Goal: Task Accomplishment & Management: Manage account settings

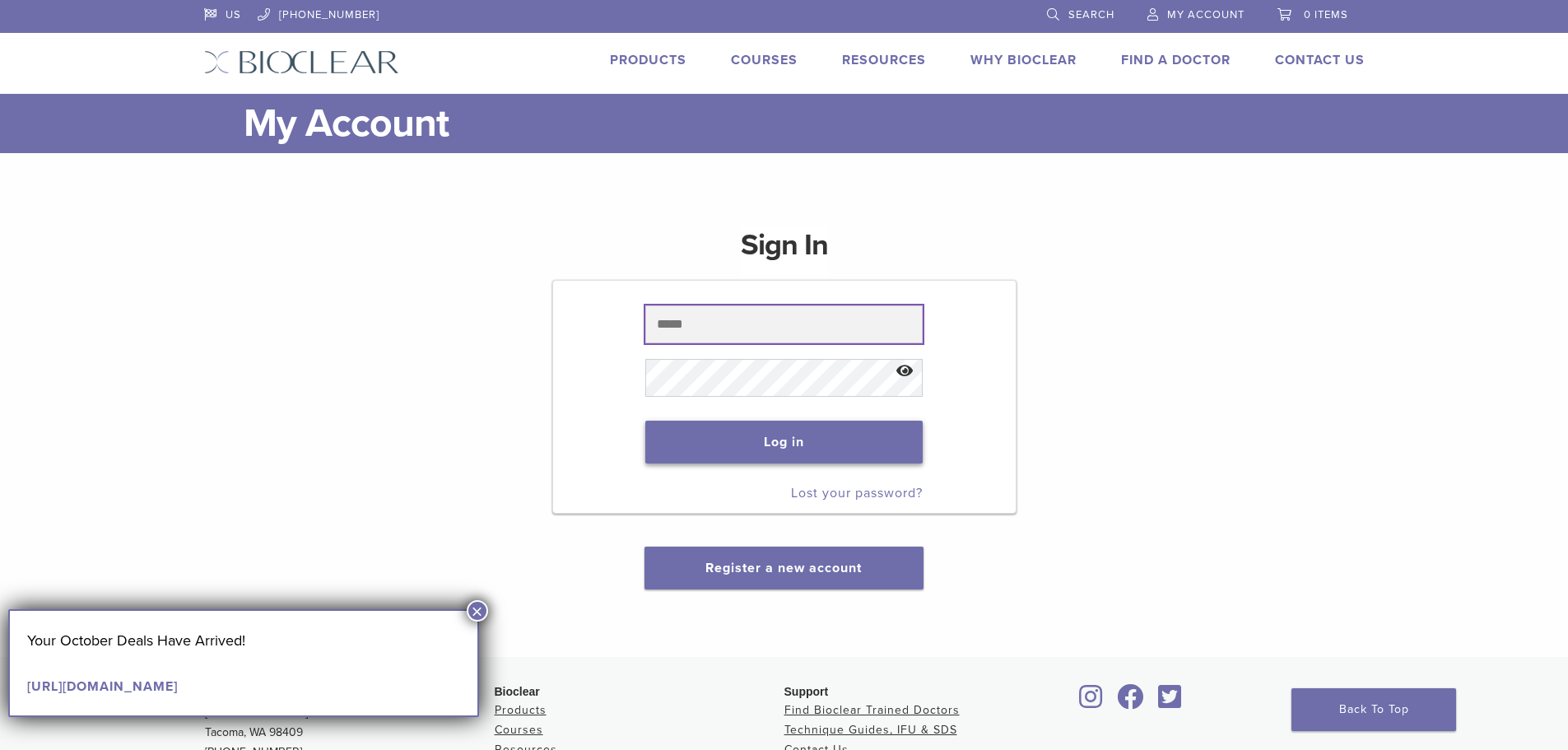
type input "**********"
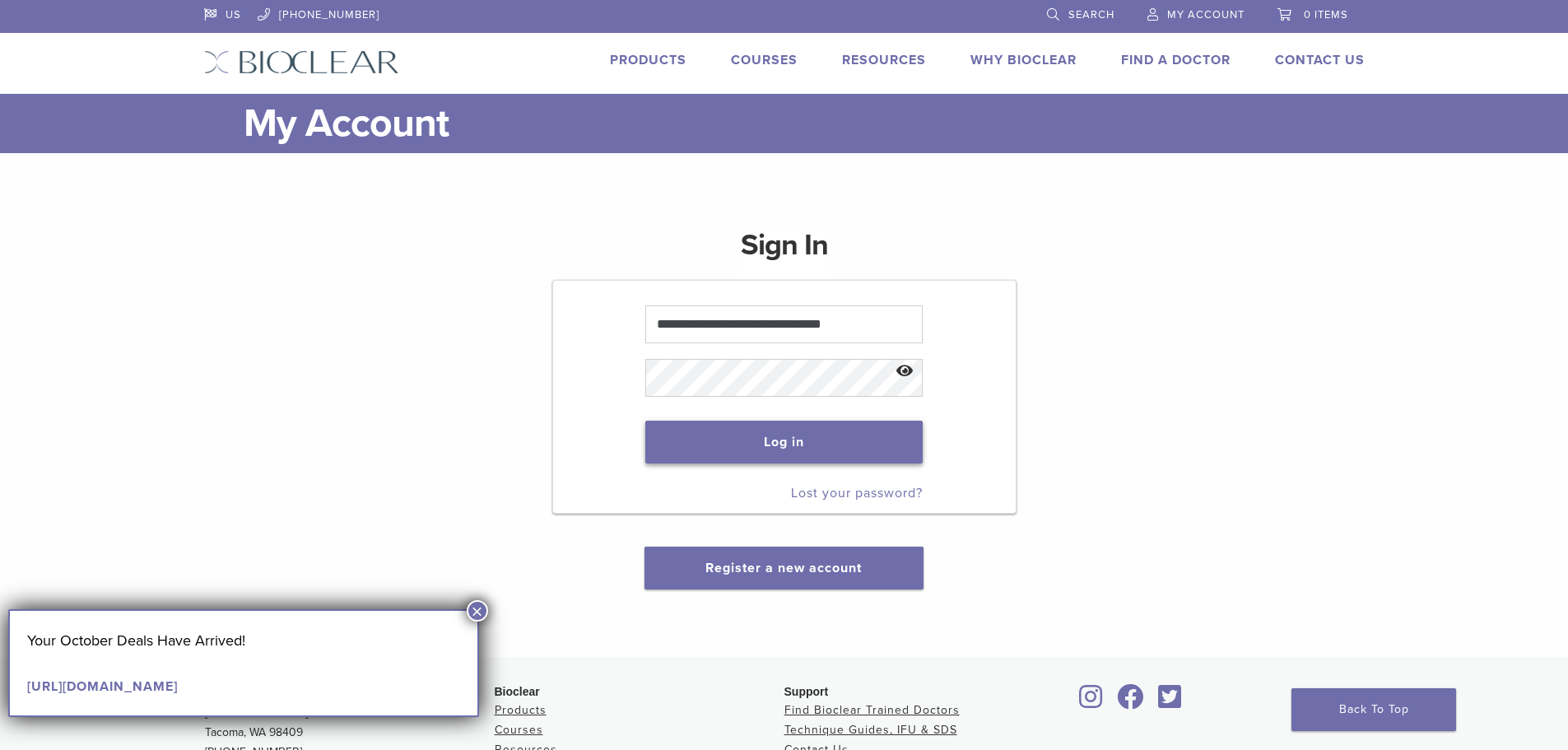
click at [745, 453] on button "Log in" at bounding box center [784, 442] width 277 height 43
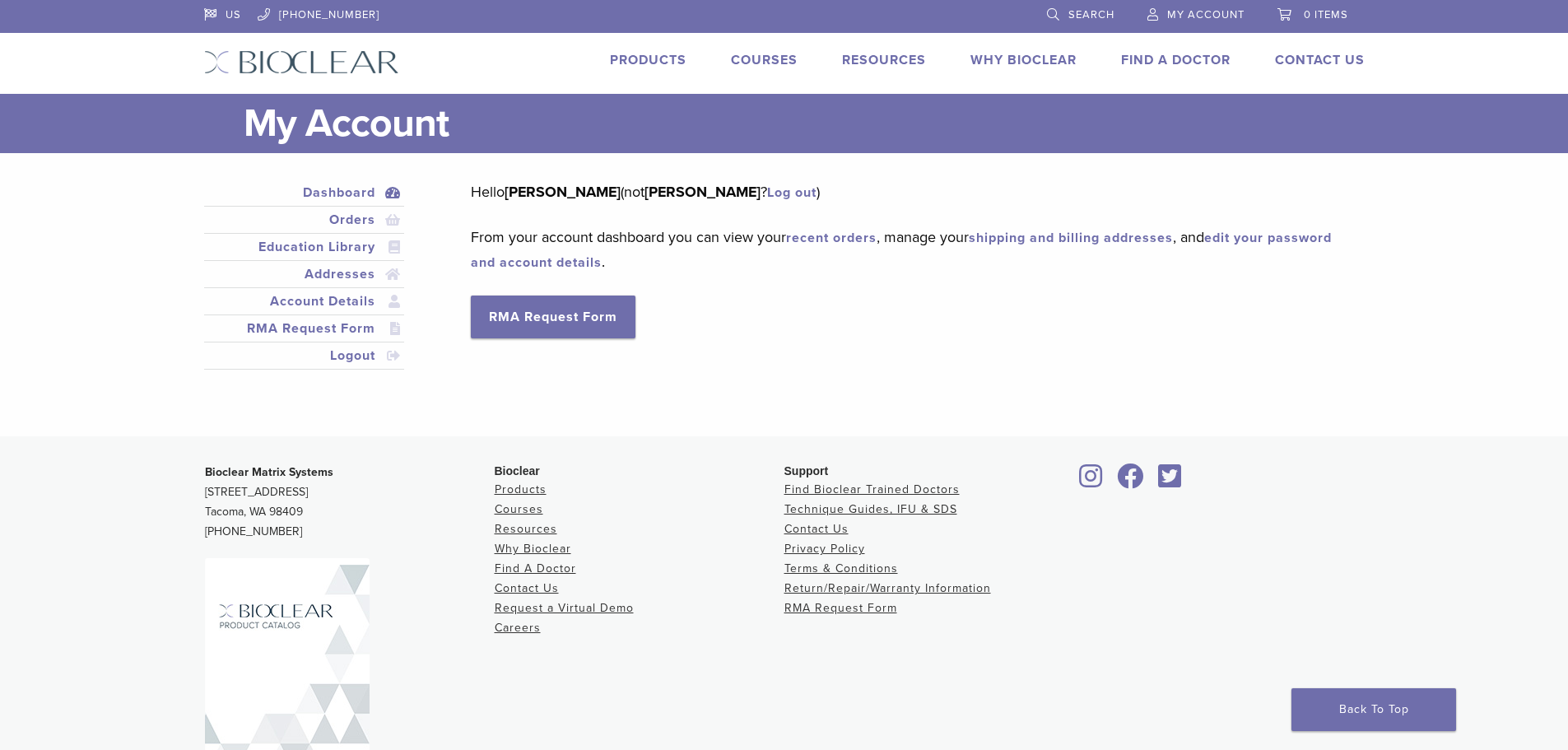
click at [652, 63] on link "Products" at bounding box center [648, 60] width 76 height 17
click at [349, 213] on link "Orders" at bounding box center [305, 219] width 195 height 20
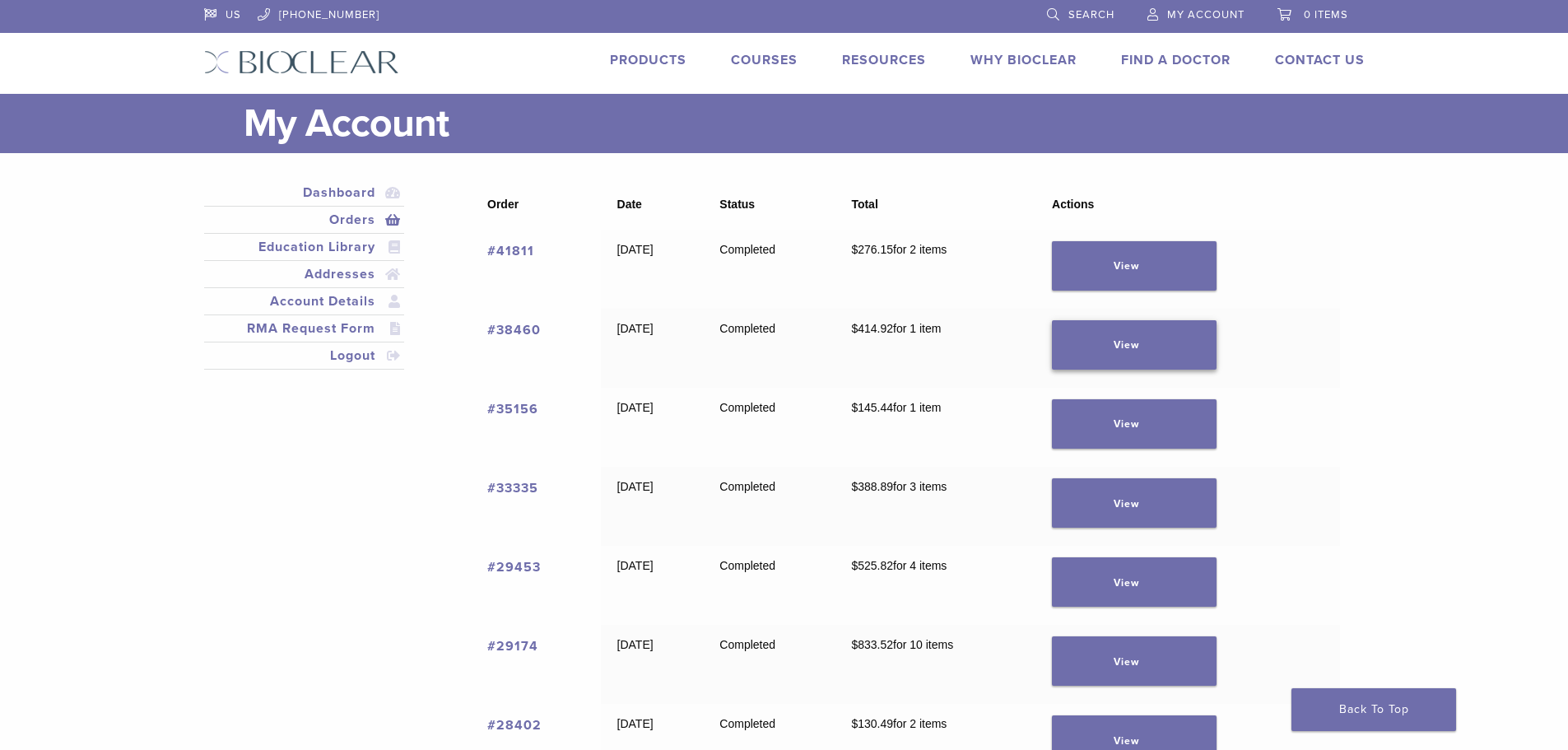
scroll to position [83, 0]
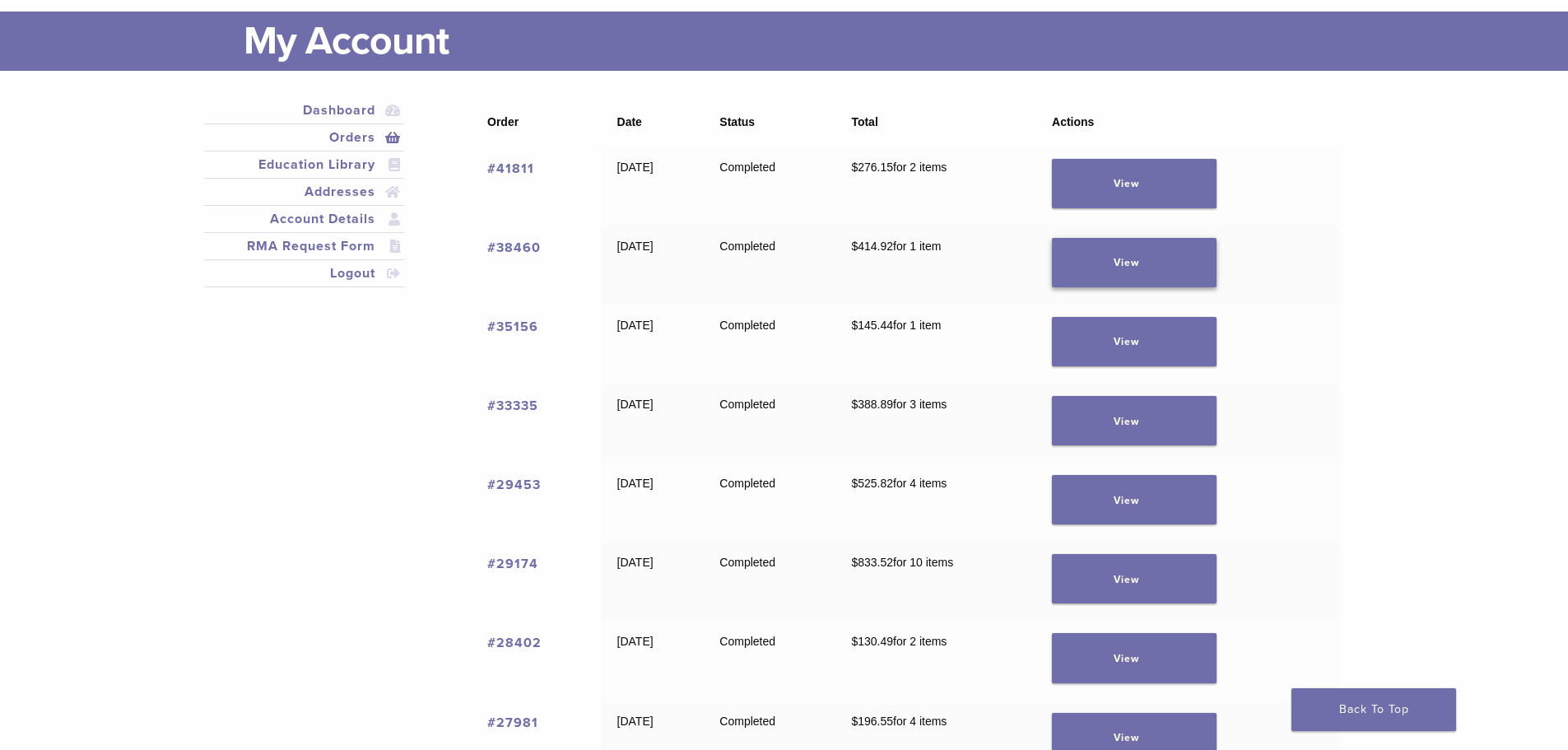
click at [1151, 254] on link "View" at bounding box center [1134, 262] width 165 height 50
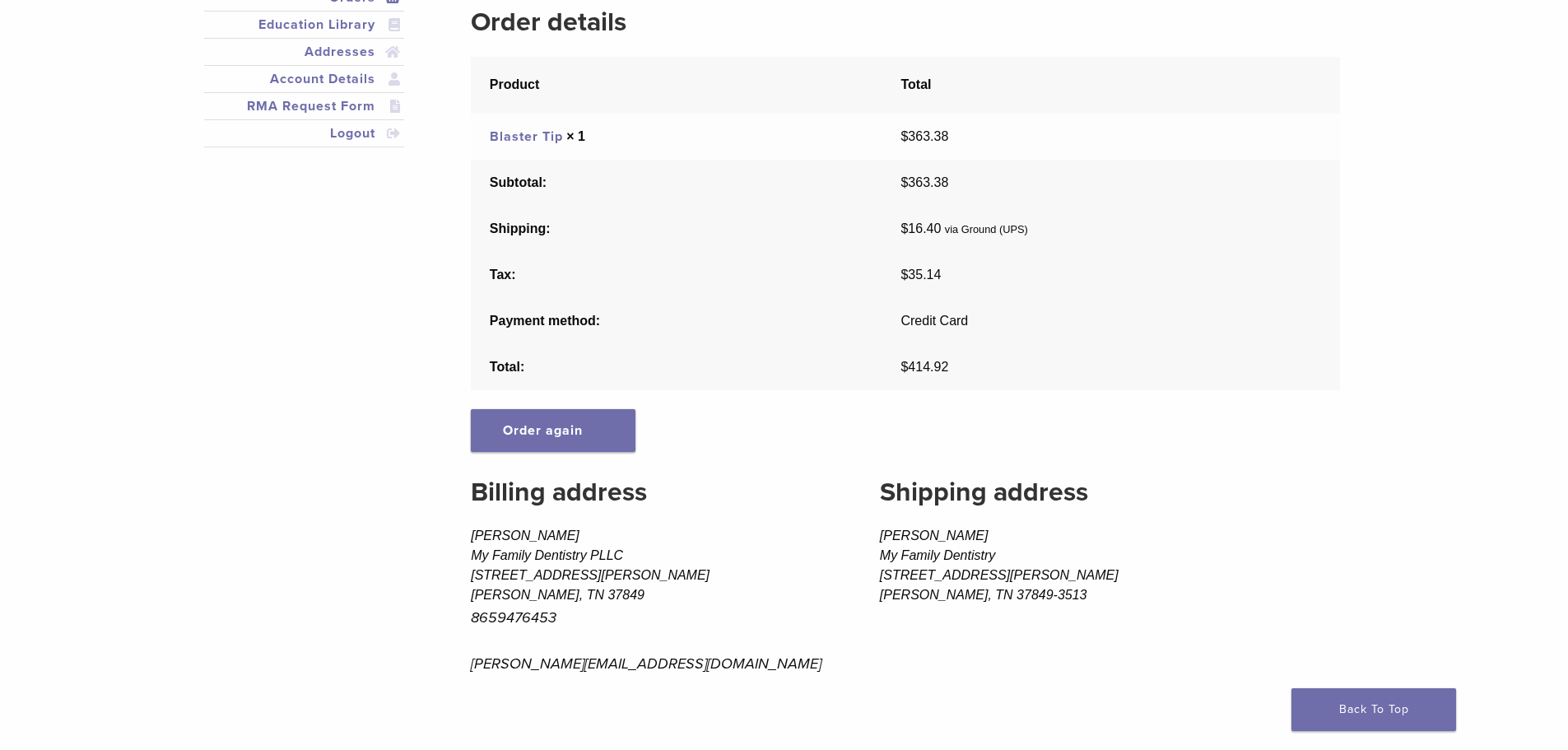
scroll to position [247, 0]
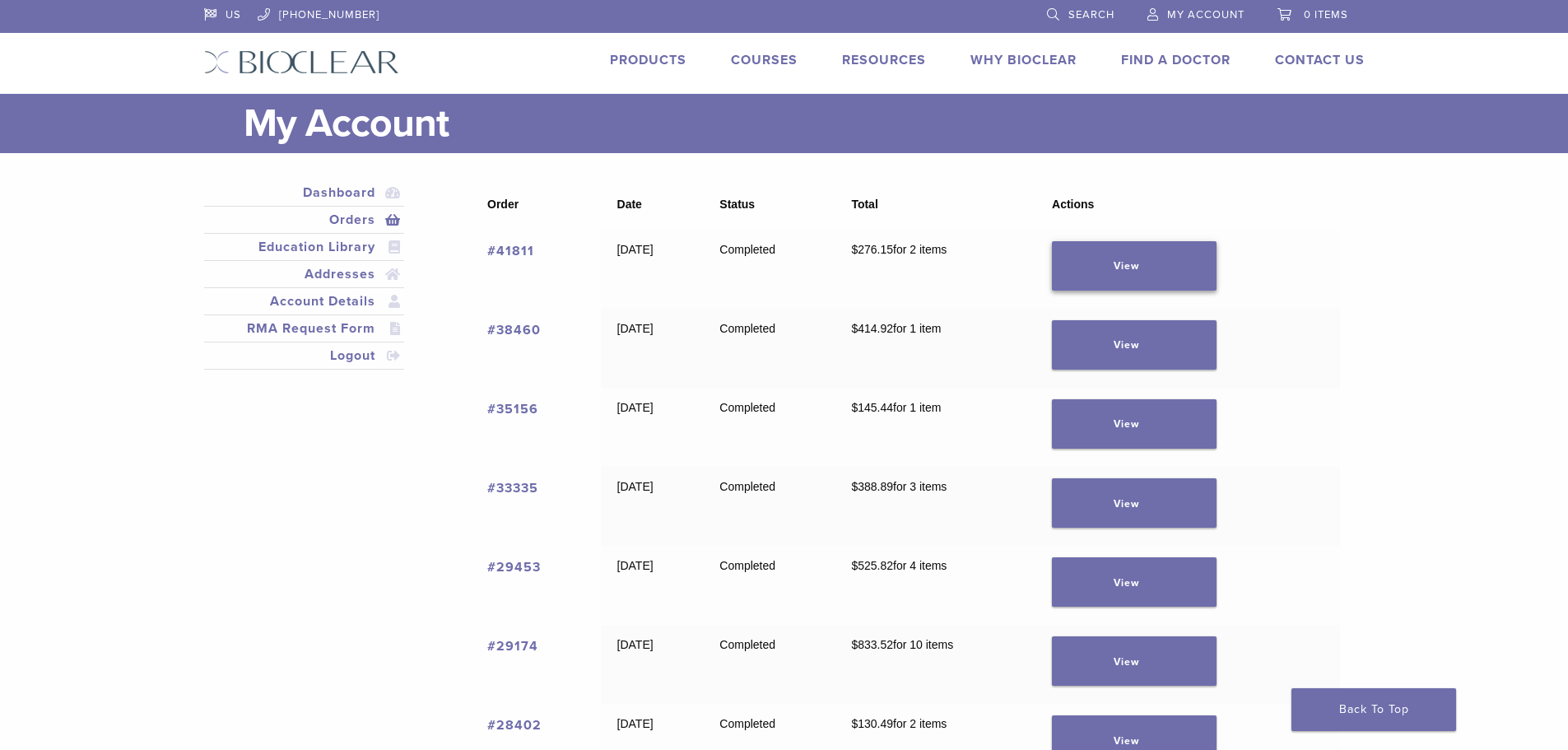
click at [1129, 264] on link "View" at bounding box center [1134, 266] width 165 height 50
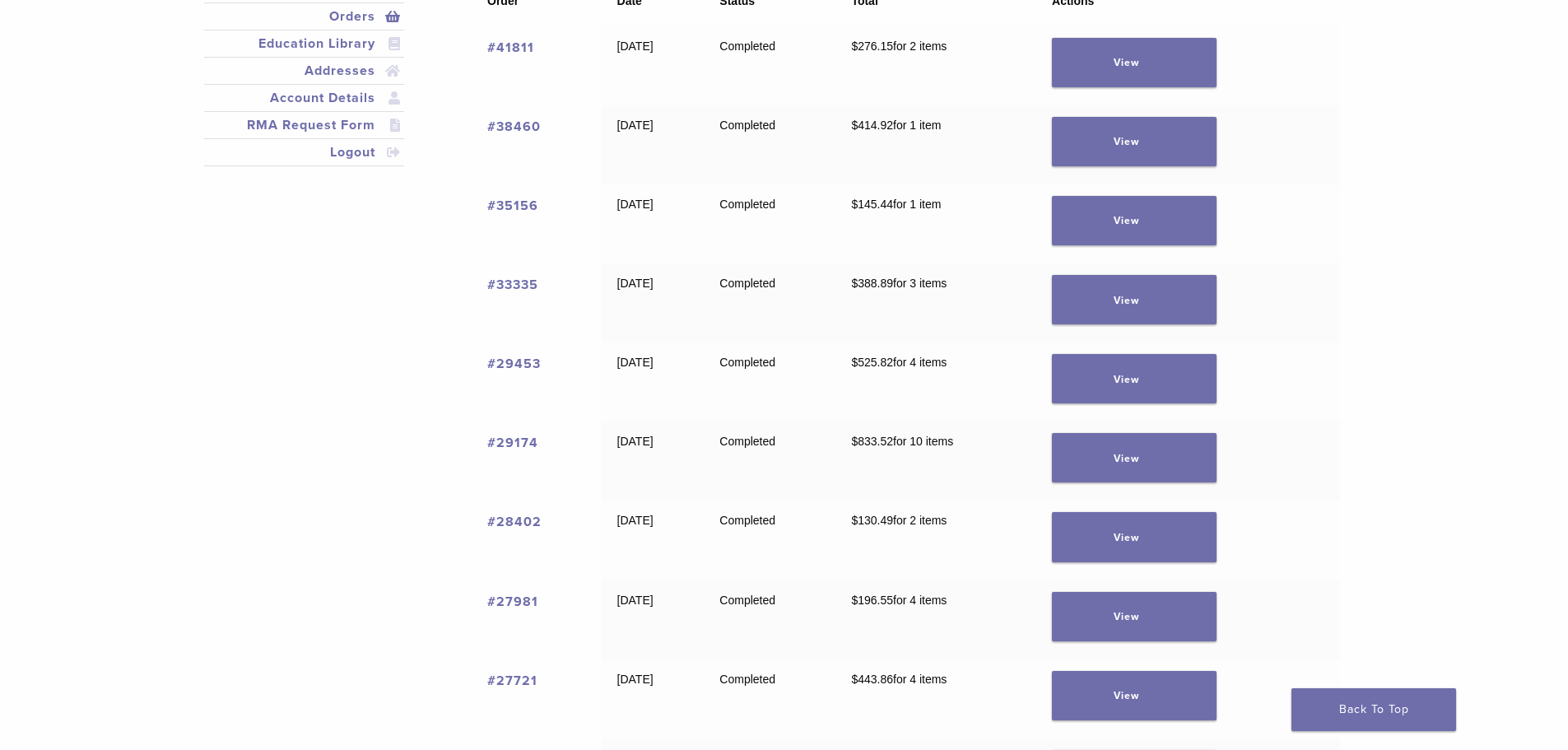
scroll to position [247, 0]
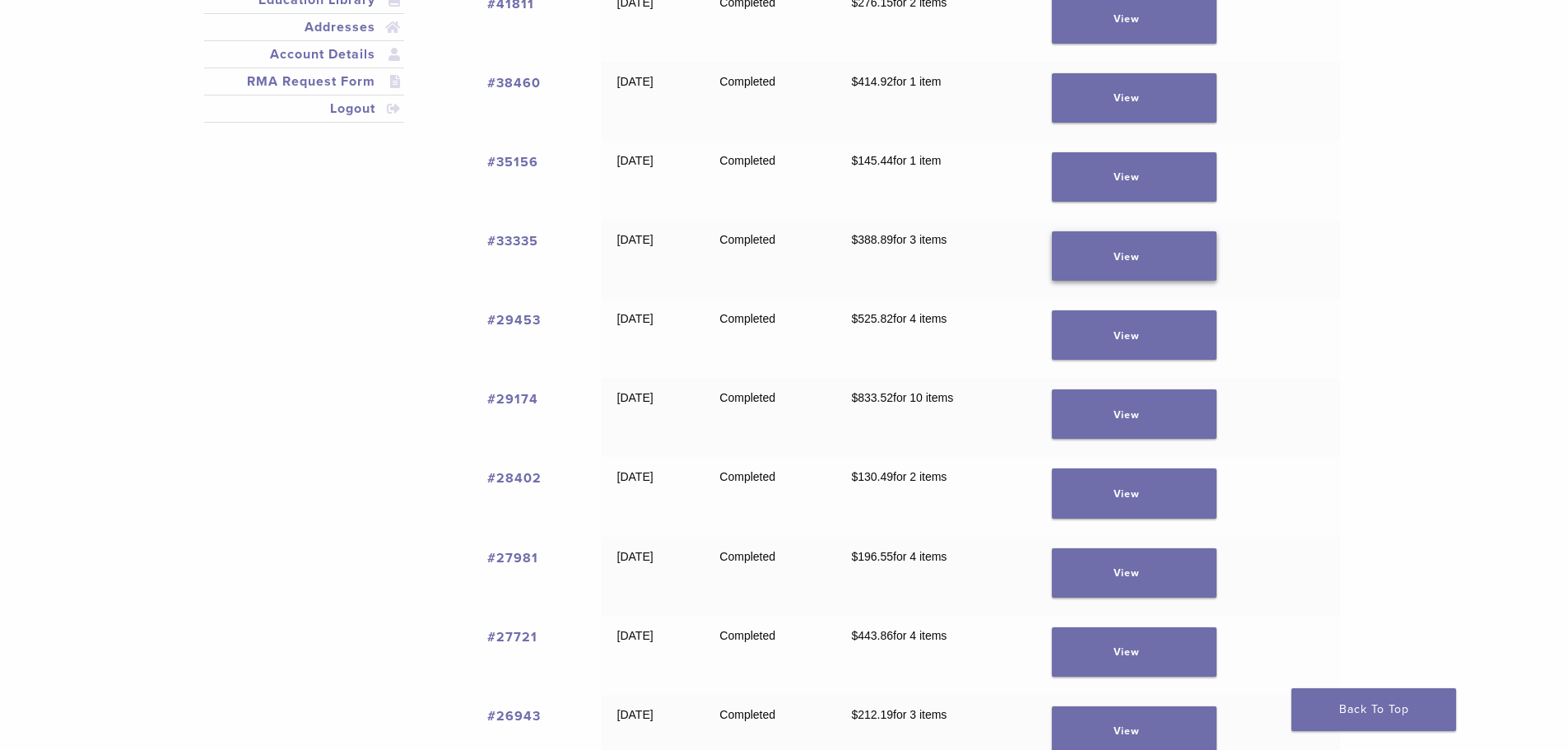
click at [1177, 261] on link "View" at bounding box center [1134, 256] width 165 height 50
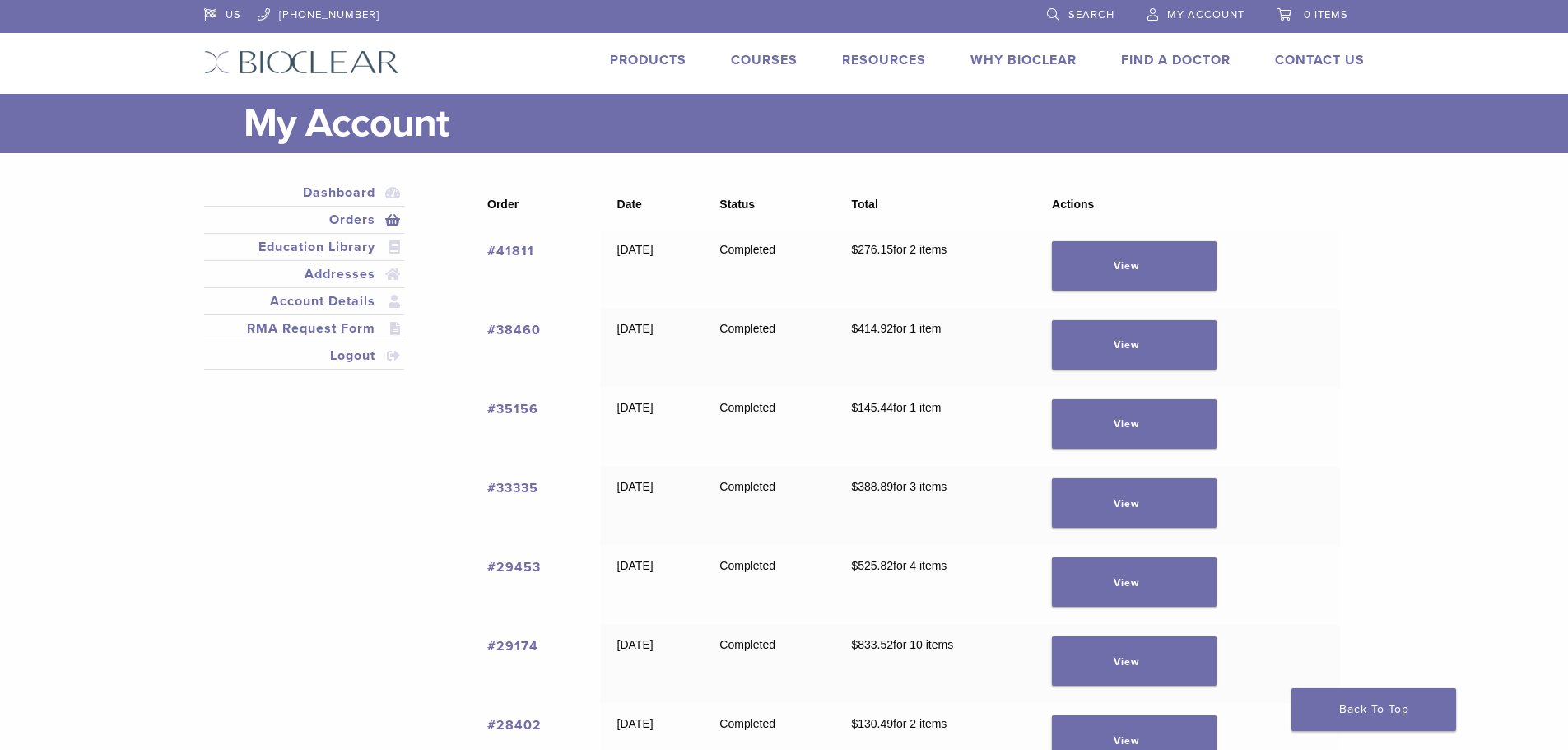
scroll to position [247, 0]
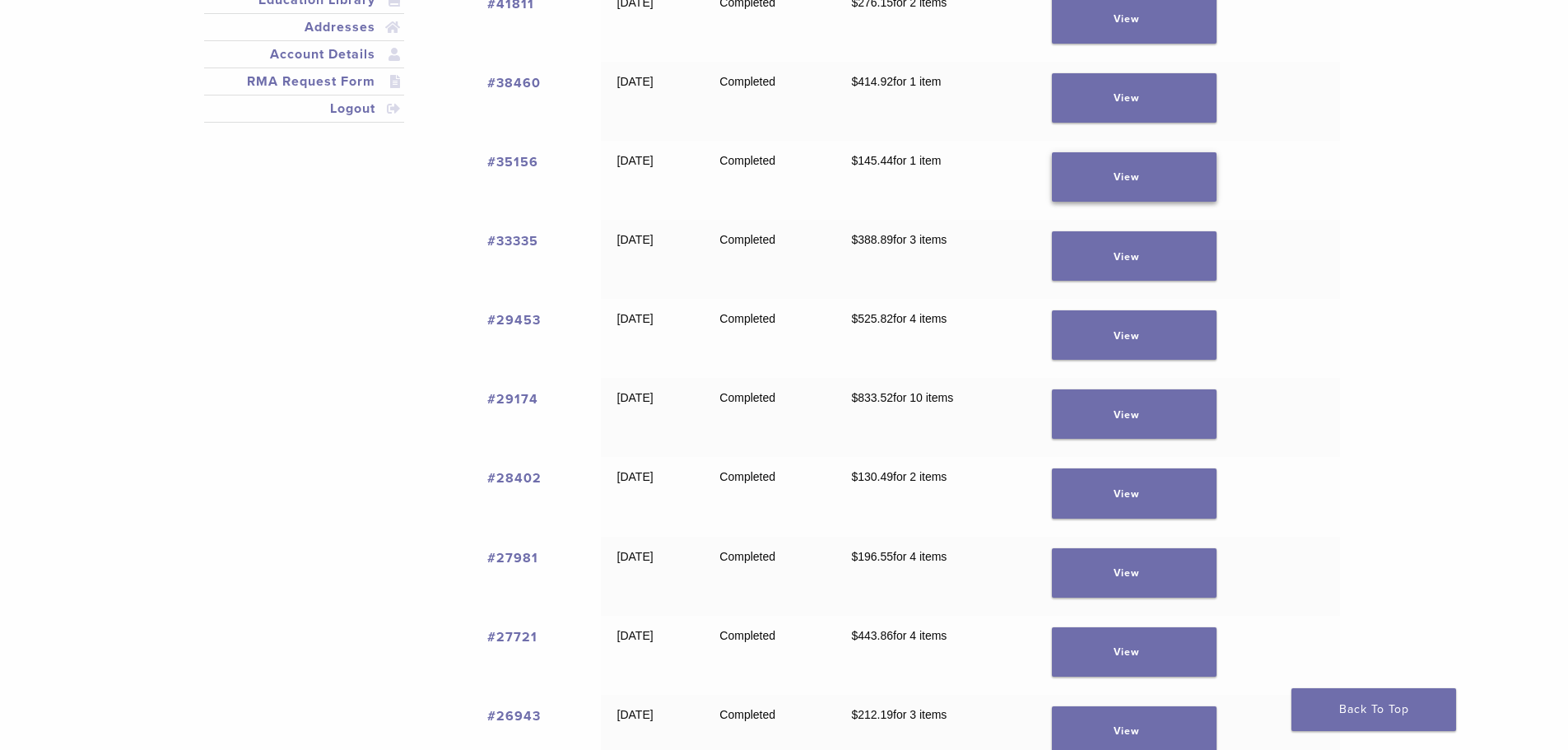
click at [1126, 168] on link "View" at bounding box center [1134, 177] width 165 height 50
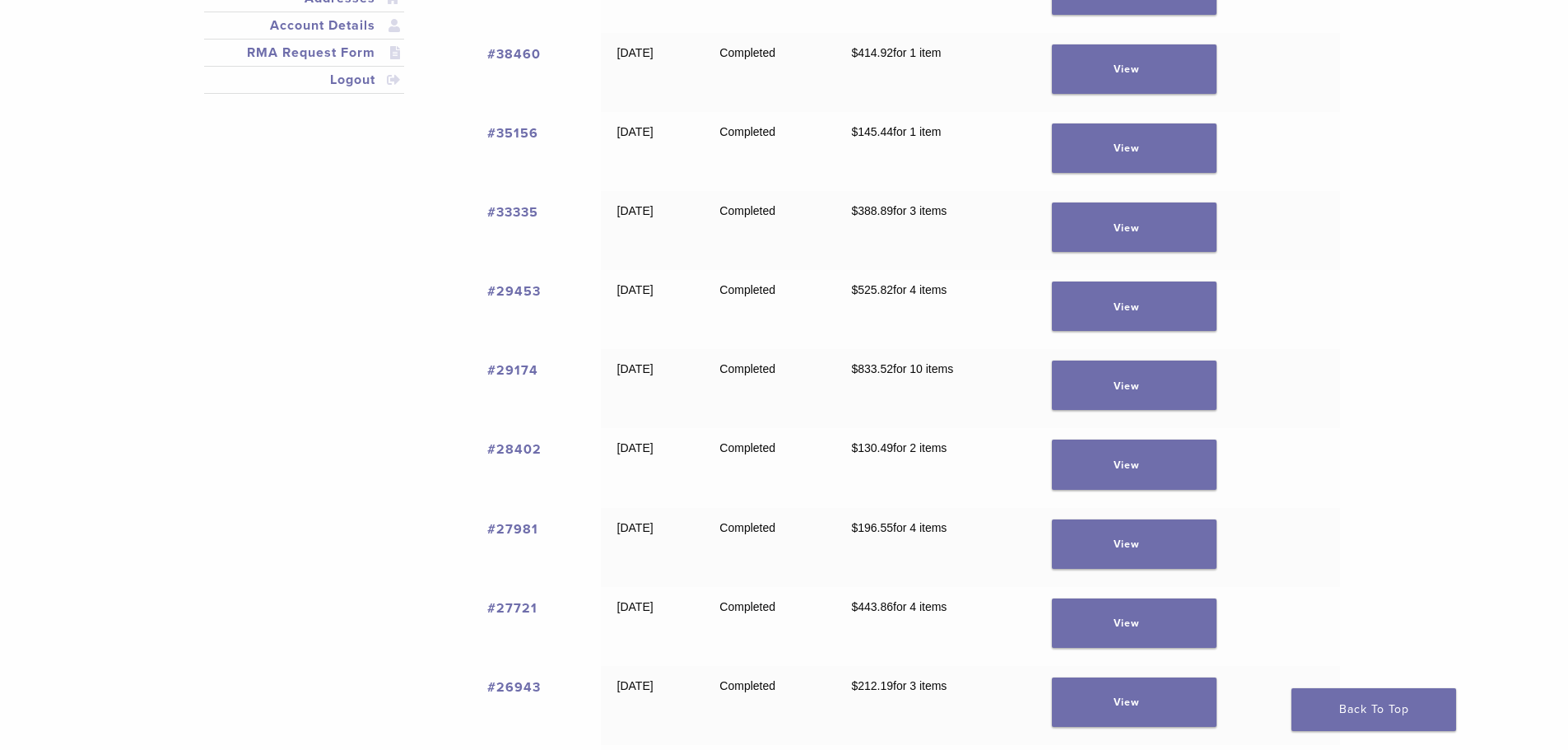
scroll to position [247, 0]
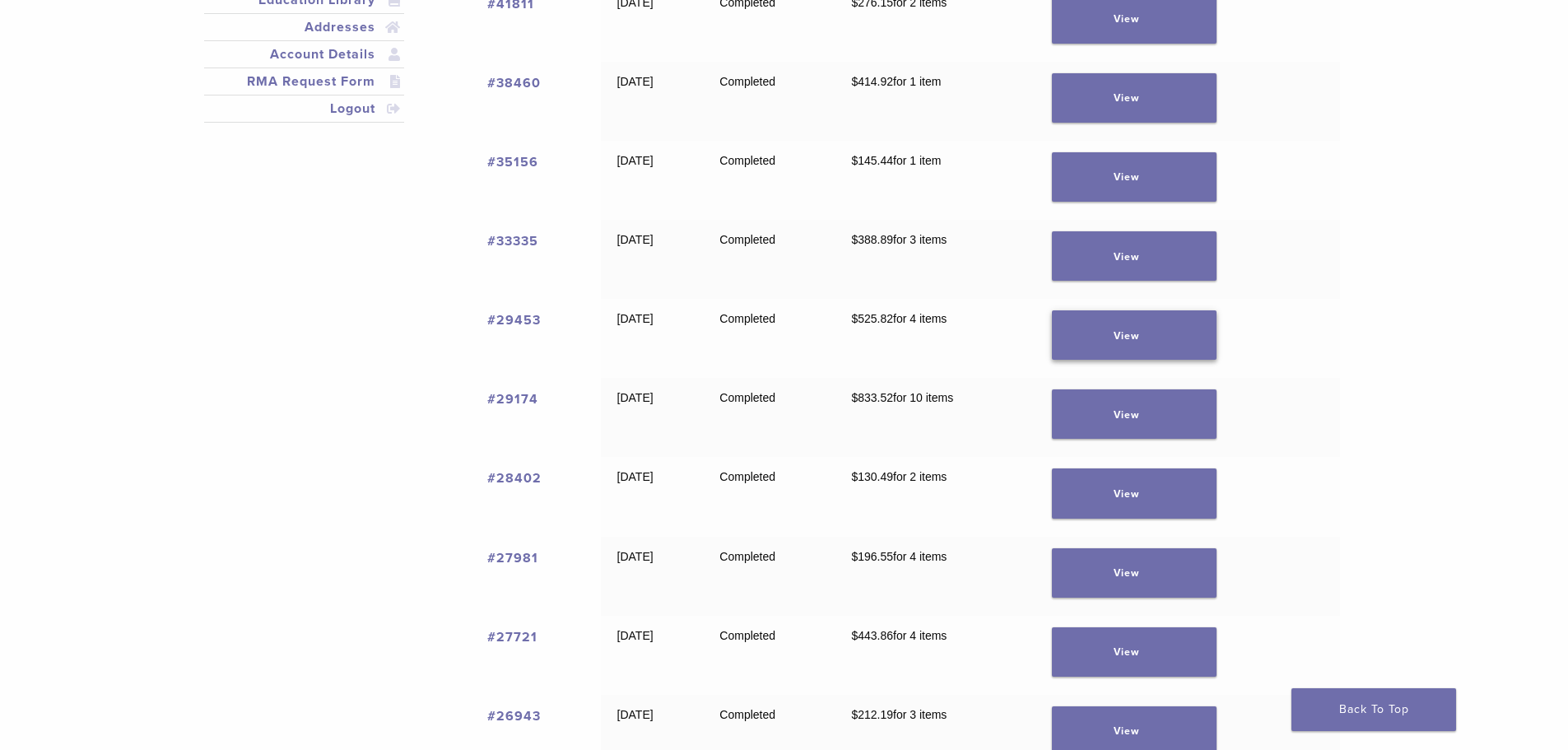
click at [1118, 325] on link "View" at bounding box center [1134, 335] width 165 height 50
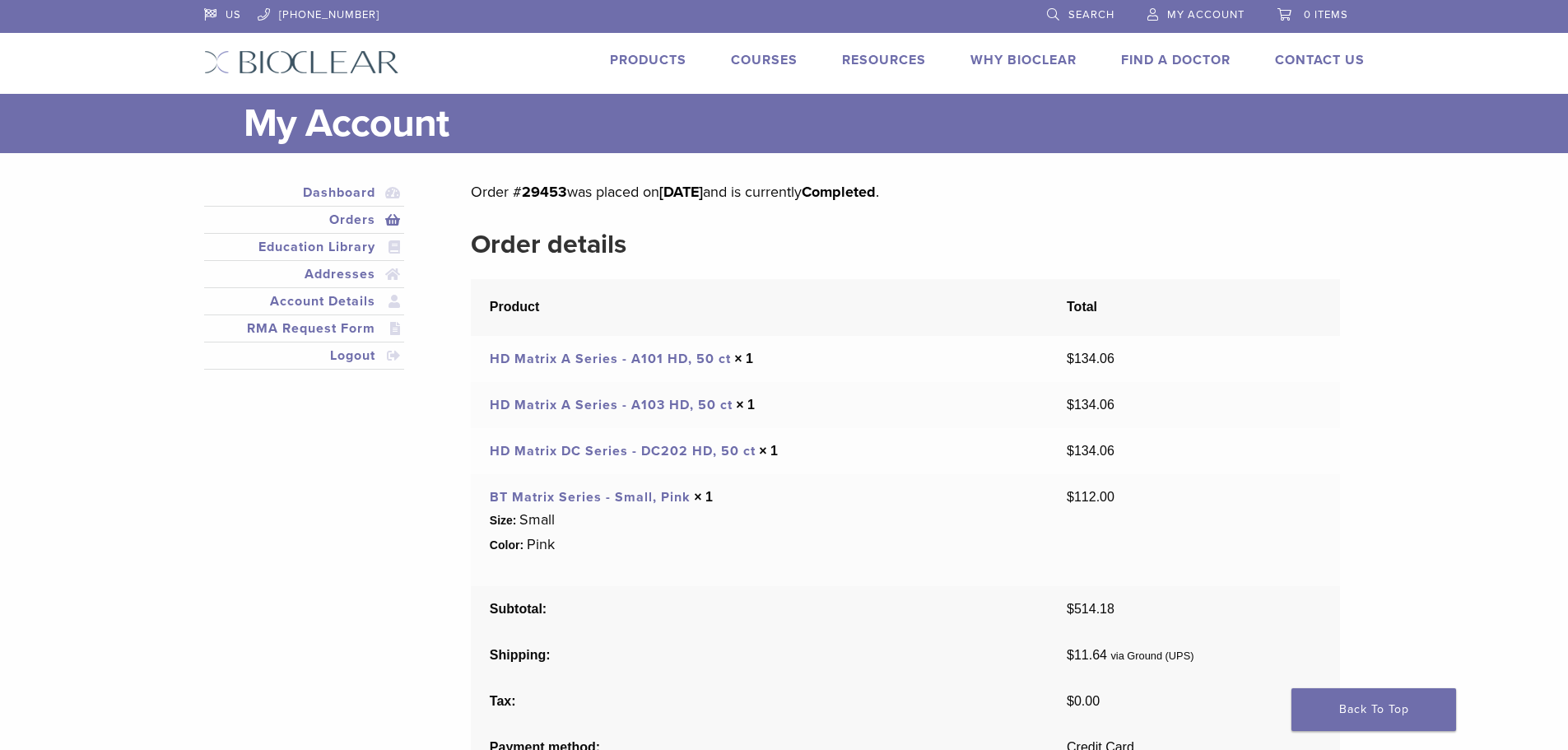
click at [682, 66] on link "Products" at bounding box center [648, 60] width 76 height 17
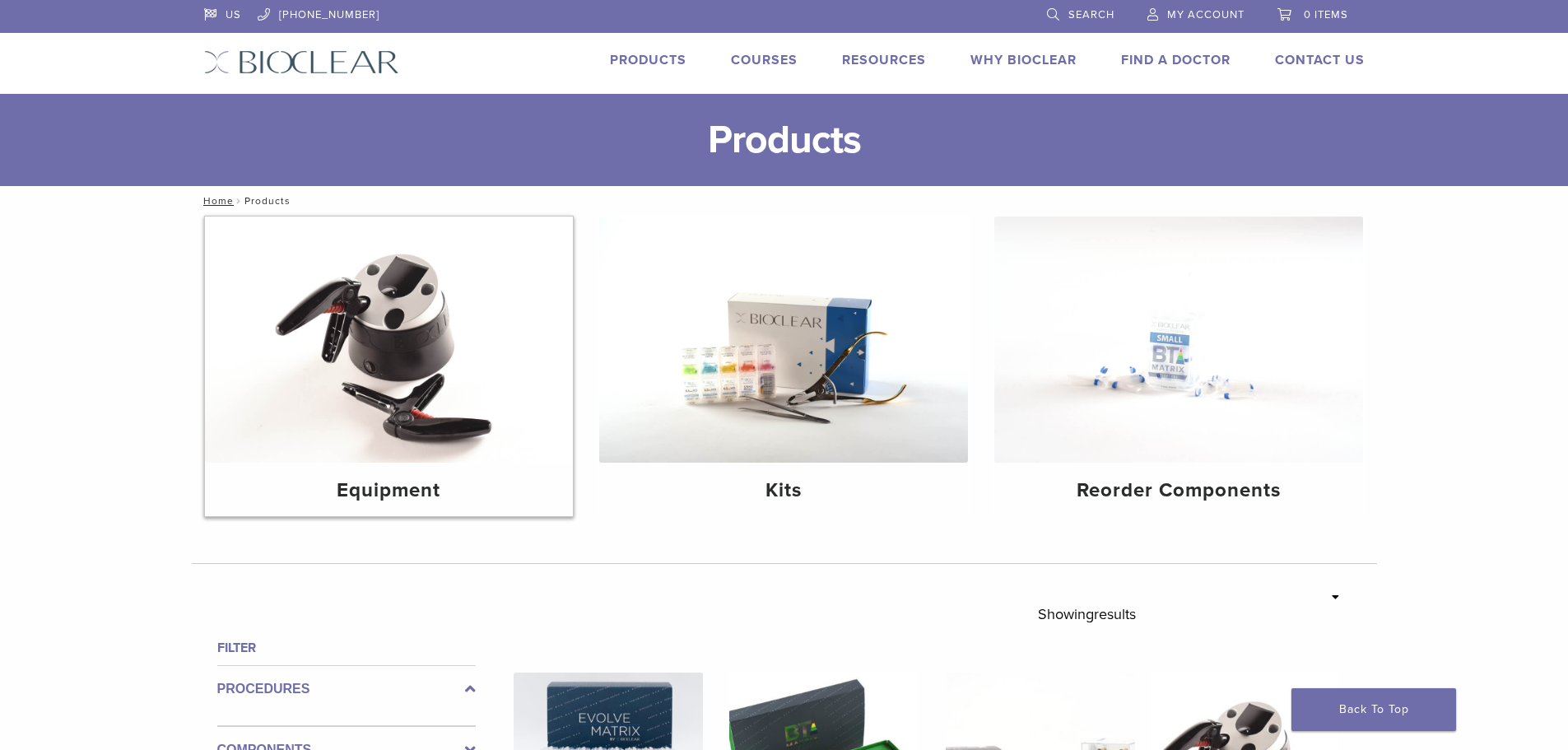
click at [500, 335] on img at bounding box center [389, 339] width 368 height 246
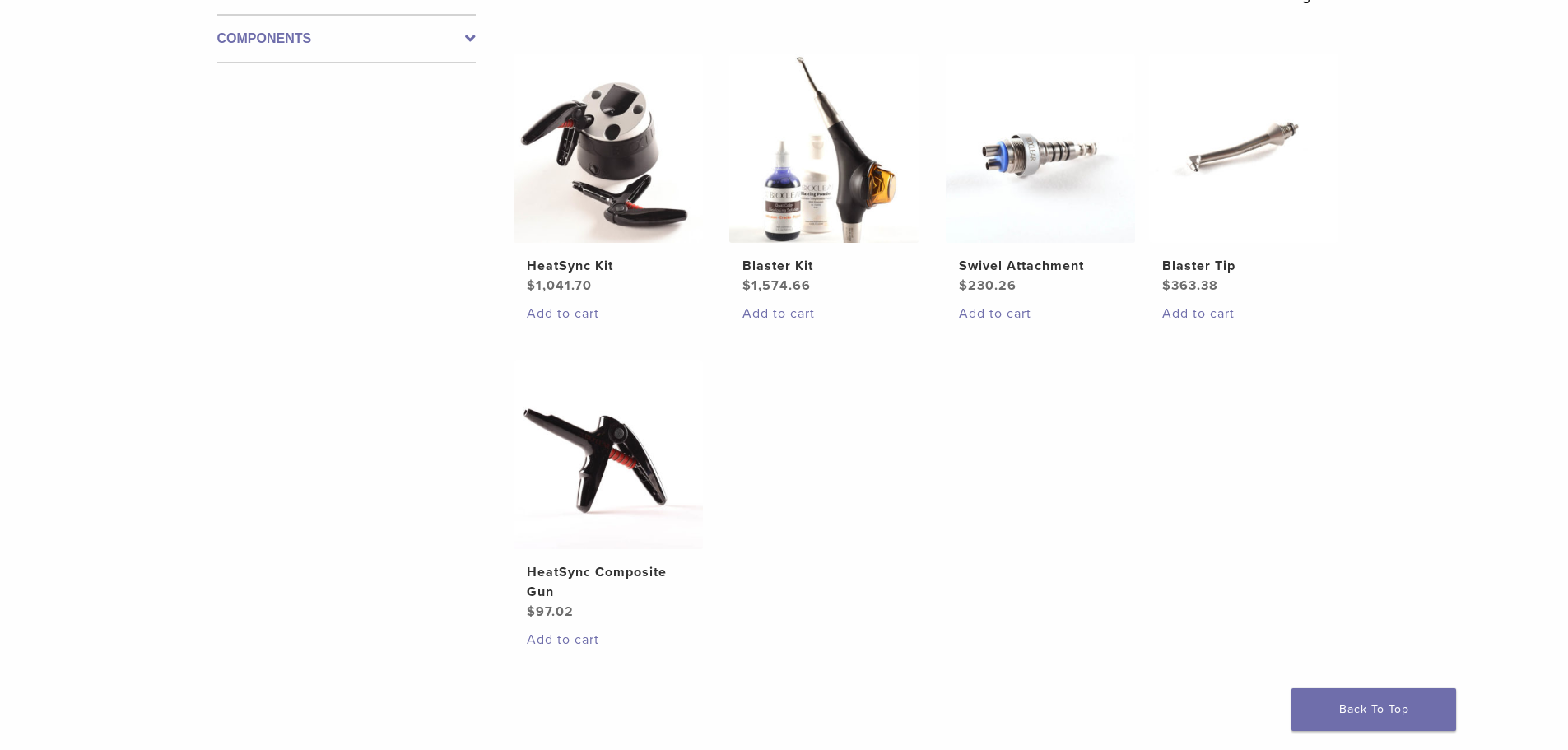
scroll to position [83, 0]
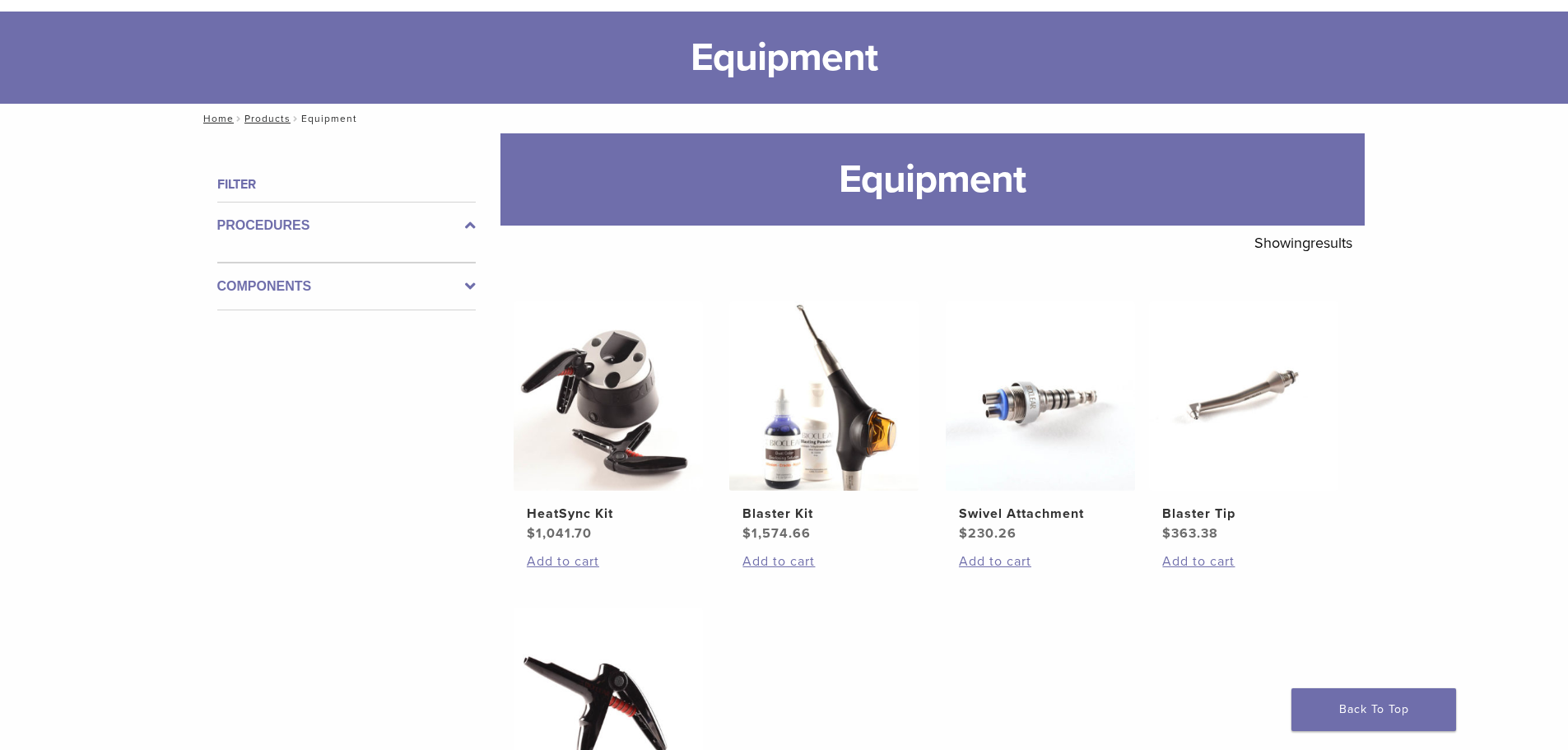
click at [412, 237] on div "Procedures" at bounding box center [346, 232] width 259 height 61
click at [455, 289] on label "Components" at bounding box center [346, 286] width 259 height 20
click at [475, 270] on icon at bounding box center [470, 273] width 10 height 20
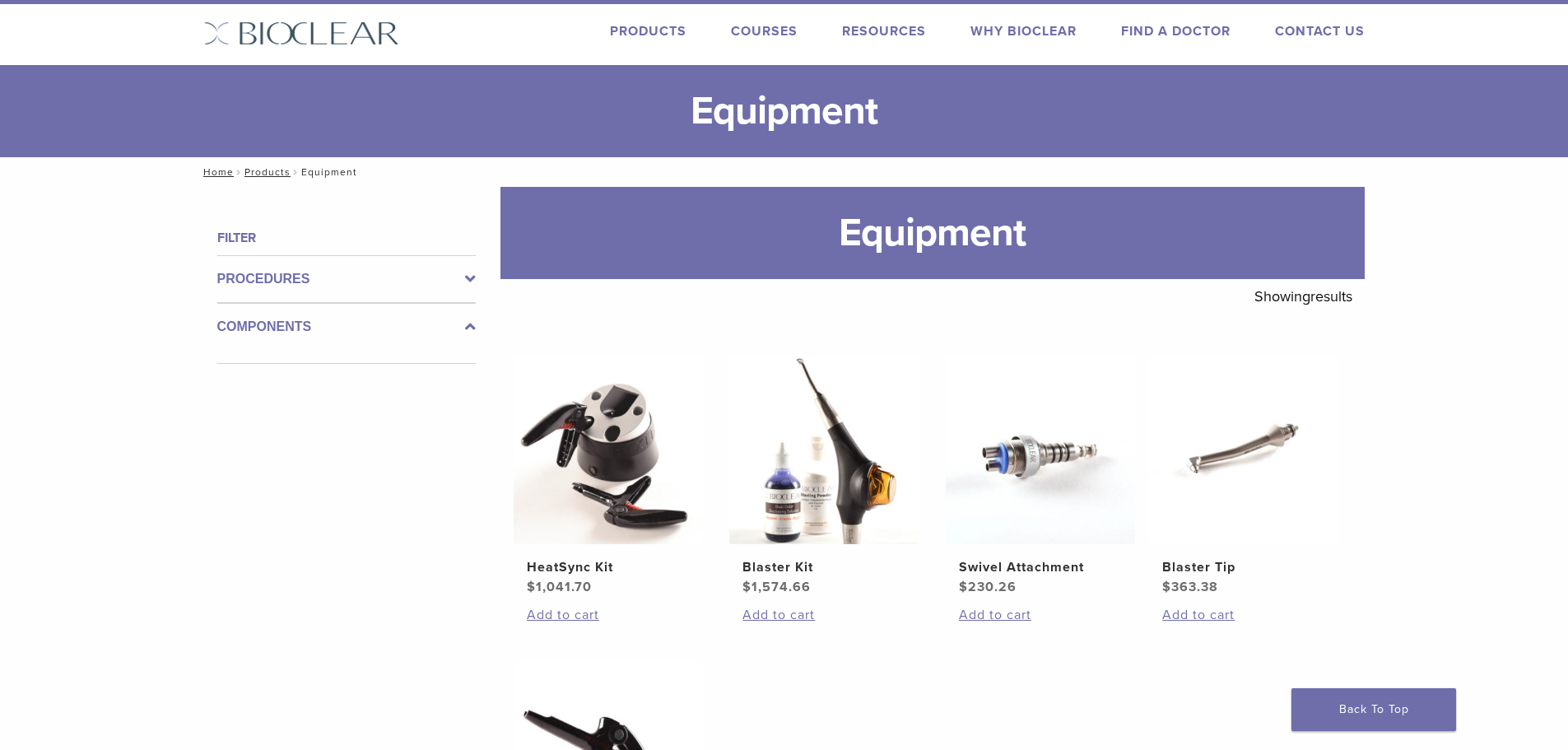
scroll to position [0, 0]
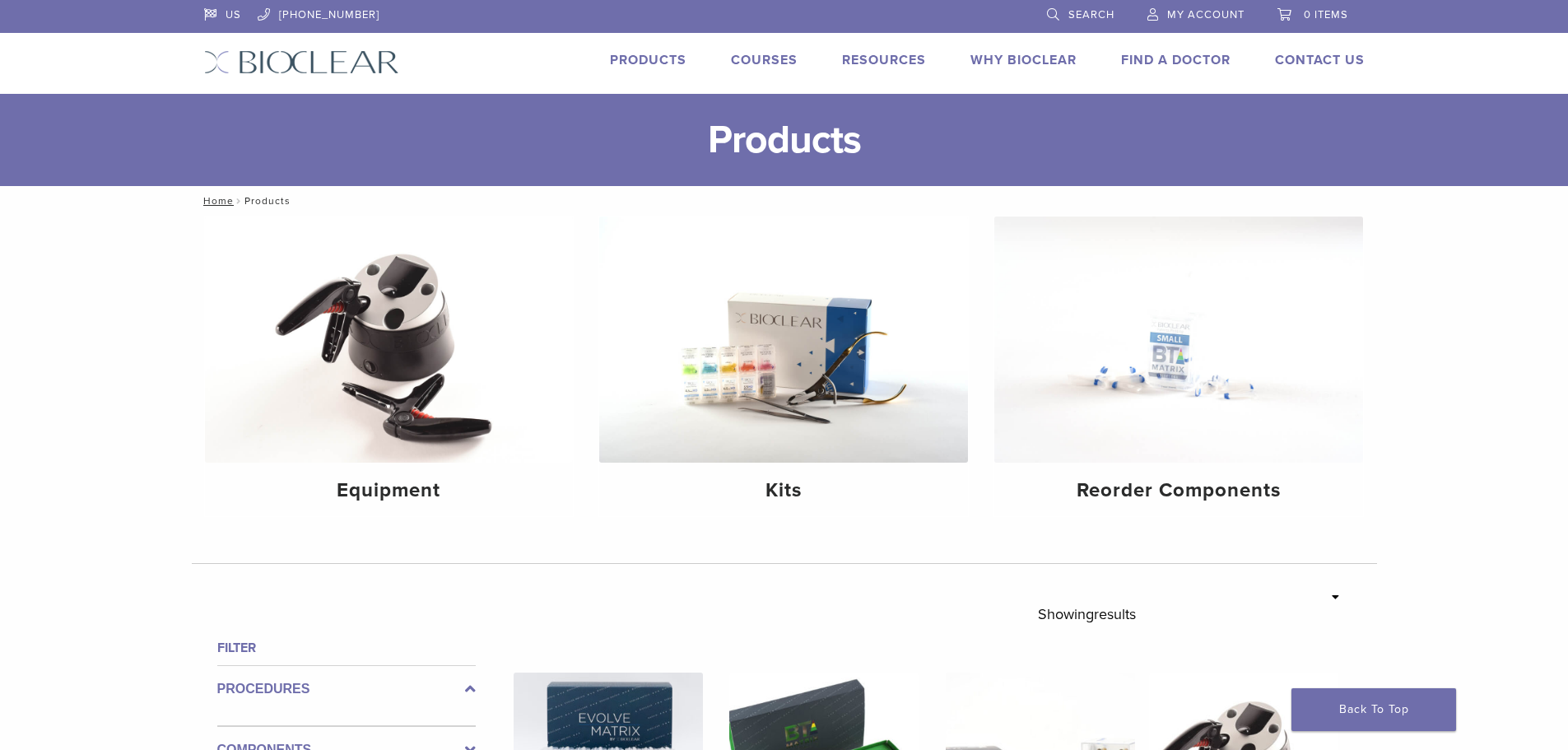
click at [1069, 15] on span "Search" at bounding box center [1091, 15] width 46 height 13
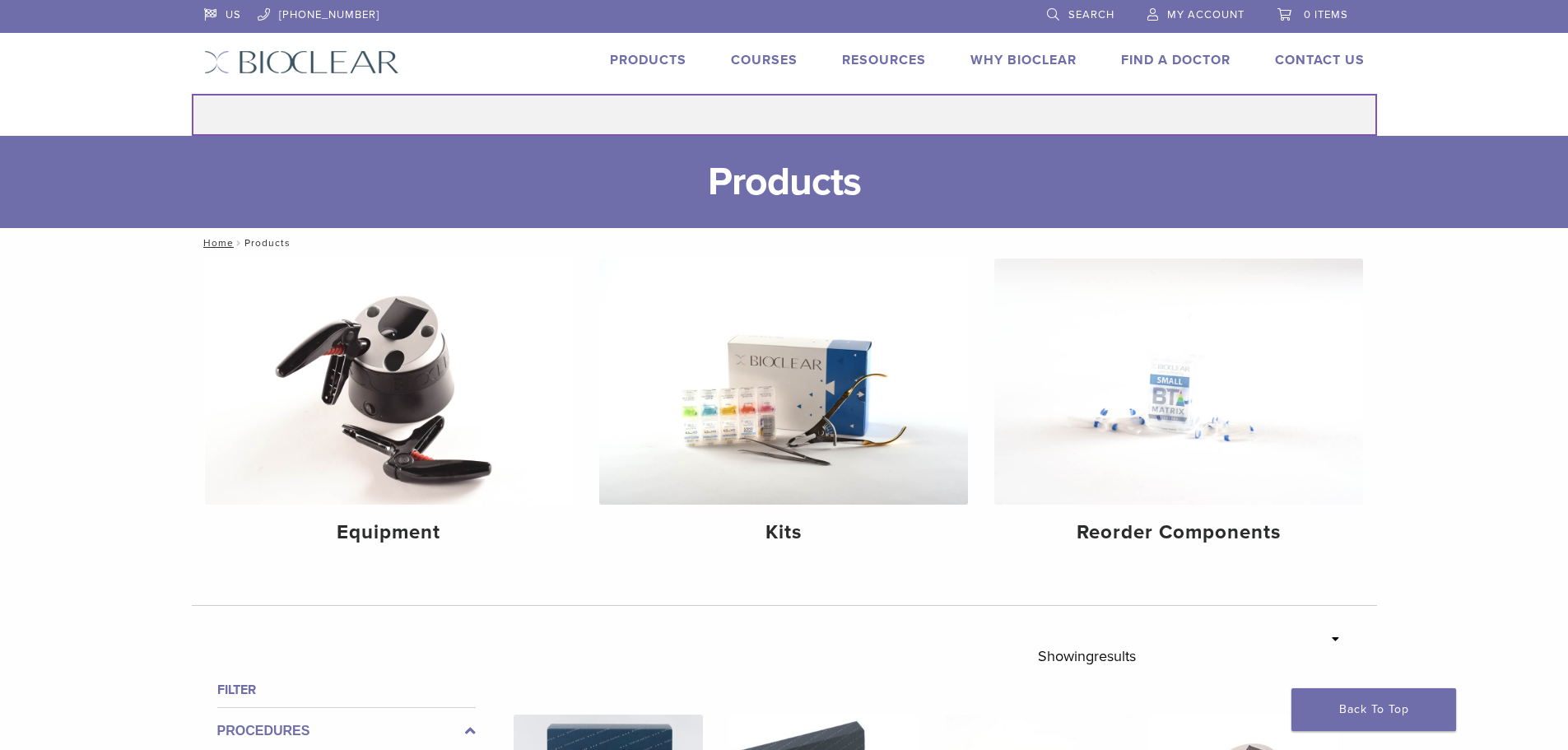
click at [948, 111] on input "Search for:" at bounding box center [784, 115] width 1185 height 42
type input "******"
click at [191, 93] on button "Search" at bounding box center [191, 93] width 1 height 1
